Goal: Find specific page/section: Find specific page/section

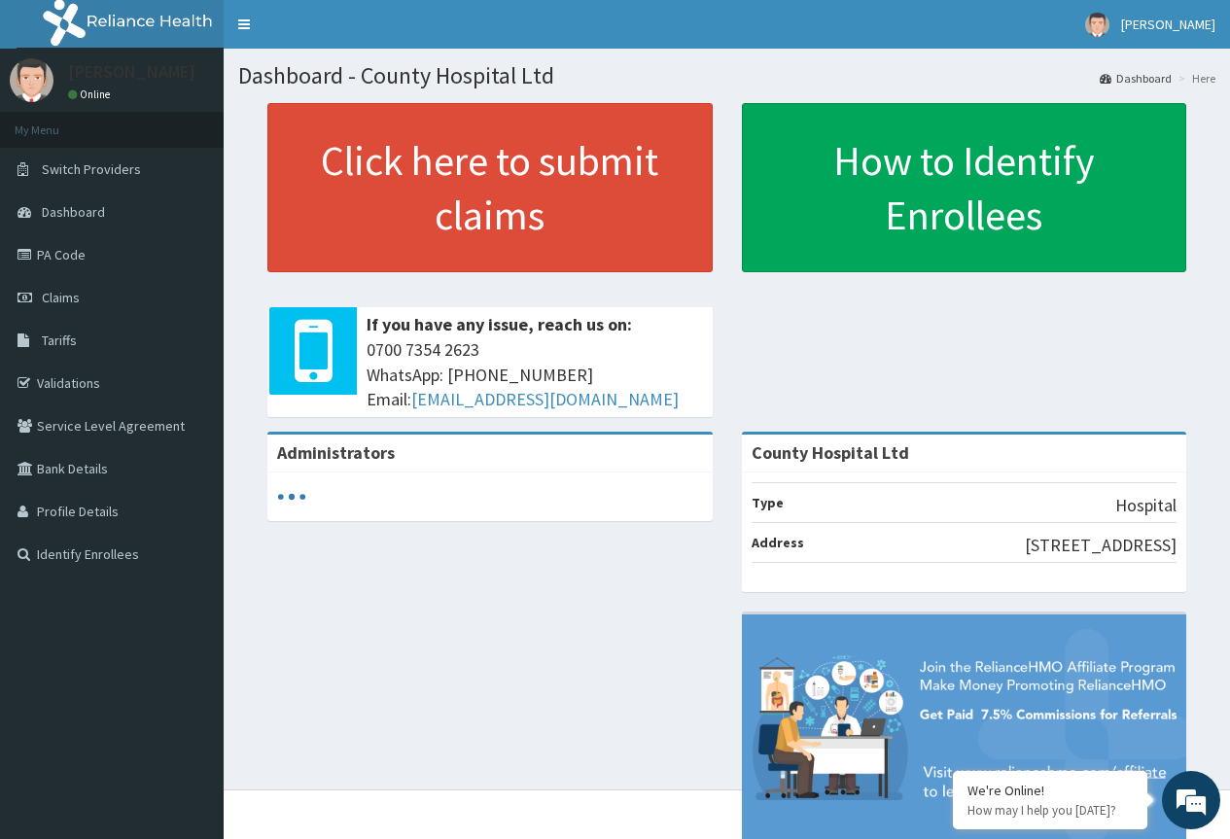
click at [98, 252] on link "PA Code" at bounding box center [112, 254] width 224 height 43
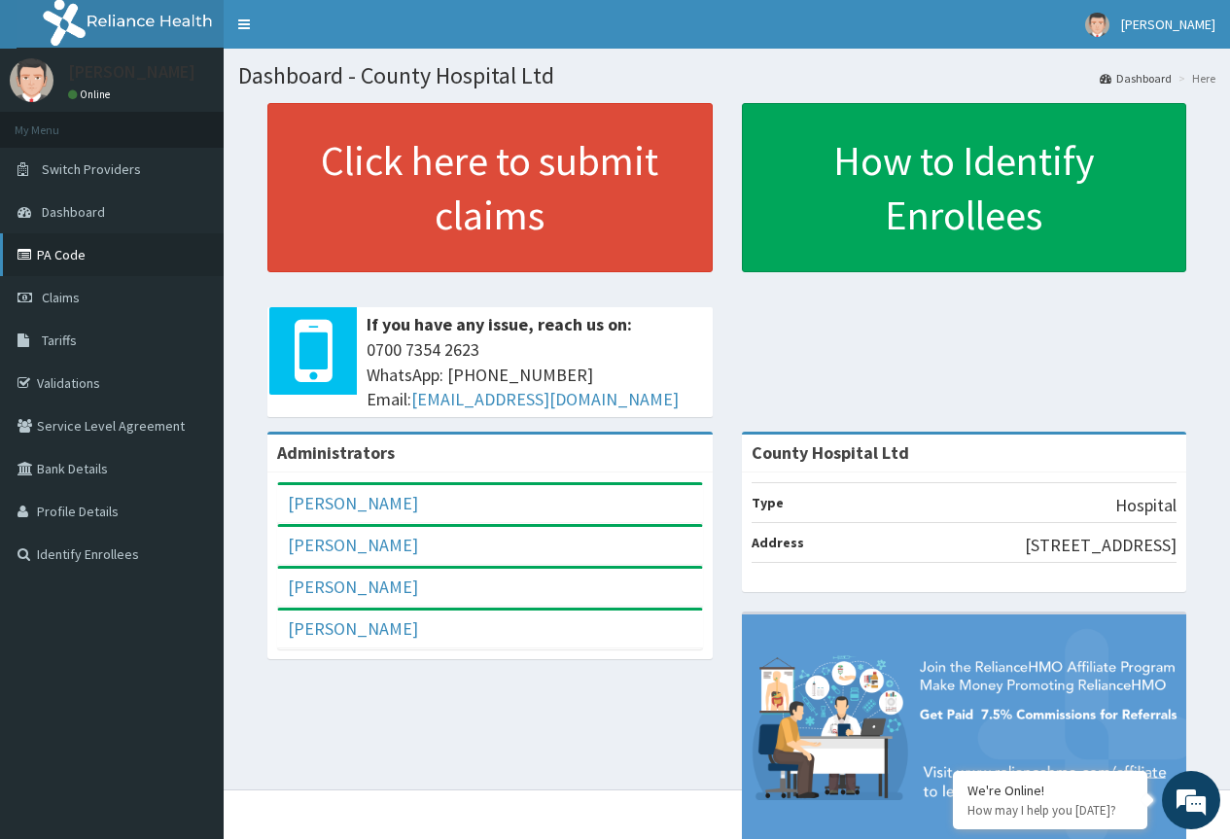
click at [121, 255] on link "PA Code" at bounding box center [112, 254] width 224 height 43
